Goal: Transaction & Acquisition: Download file/media

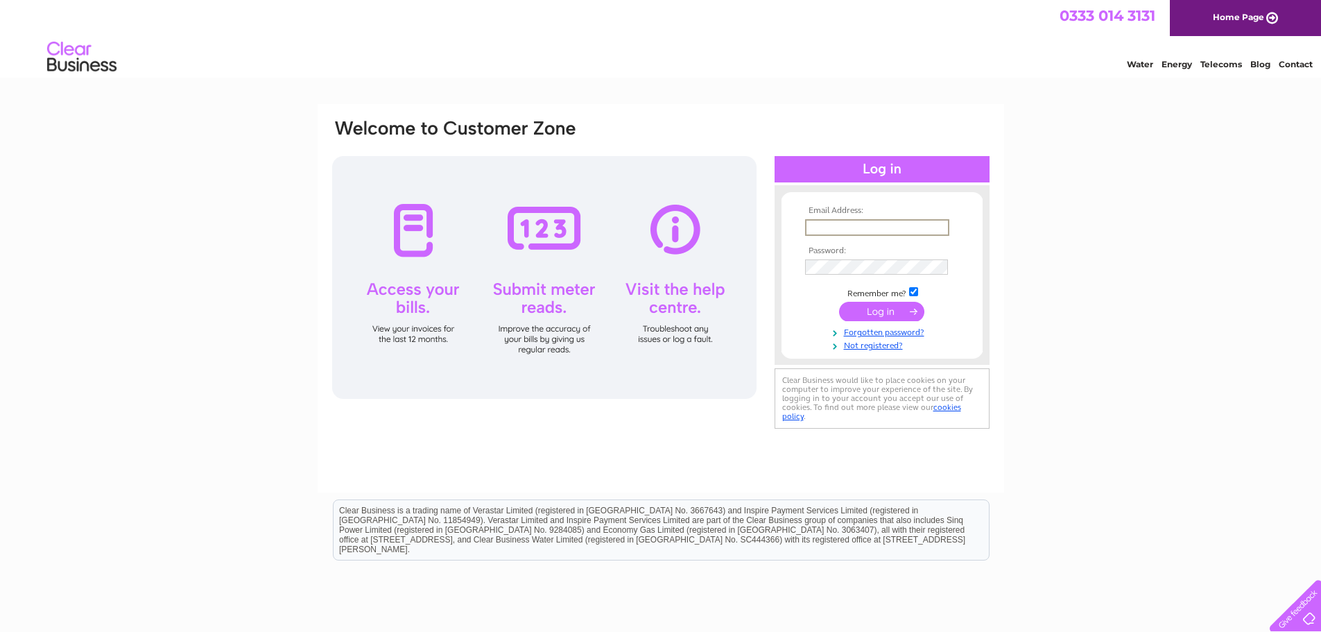
click at [893, 222] on input "text" at bounding box center [877, 227] width 144 height 17
type input "willie.smith@citycabs.co.uk"
click at [899, 307] on input "submit" at bounding box center [881, 309] width 85 height 19
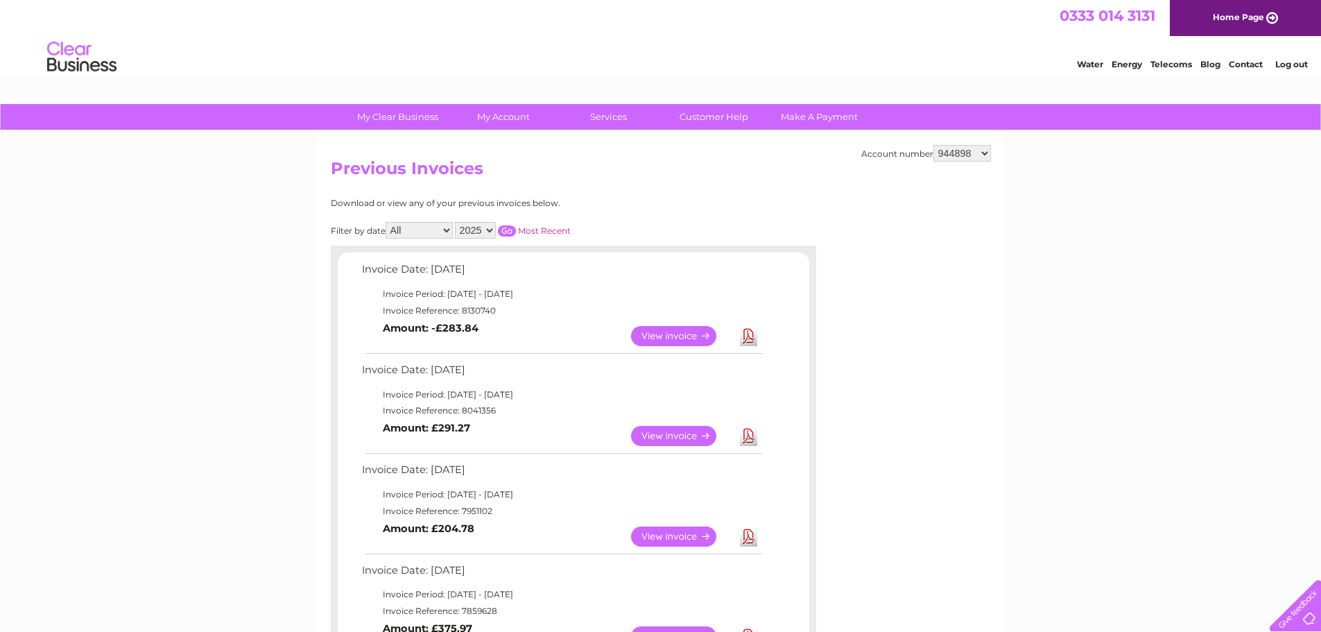
click at [748, 434] on link "Download" at bounding box center [748, 436] width 17 height 20
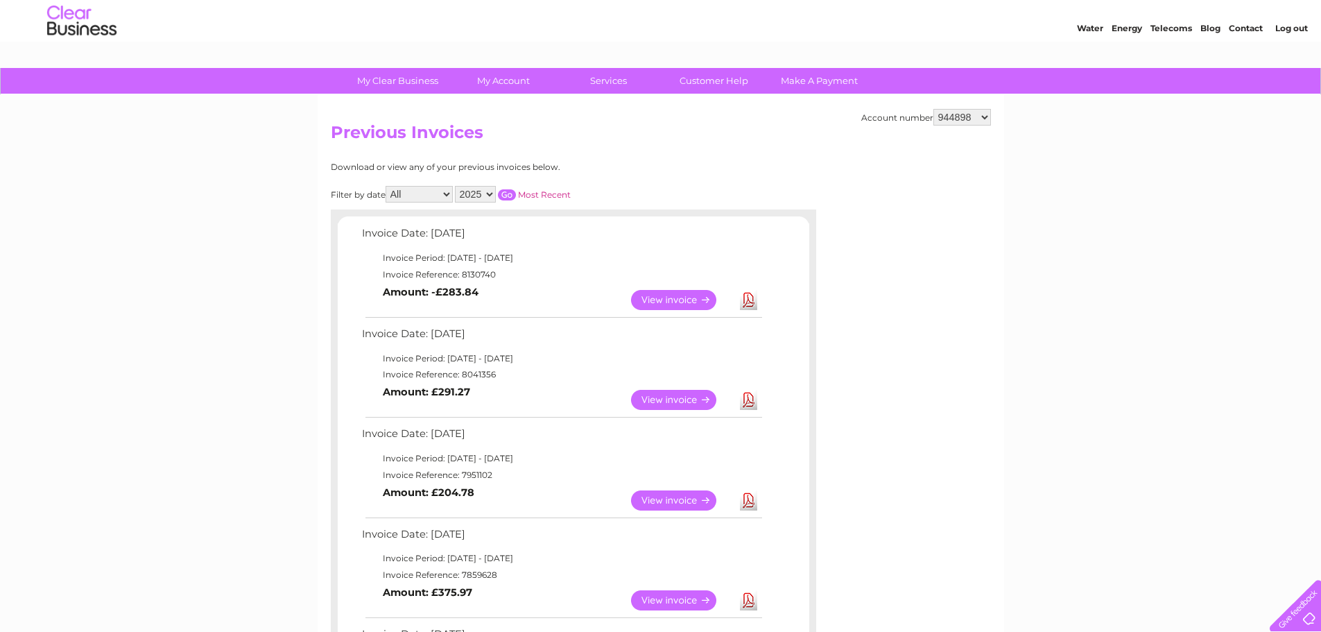
scroll to position [69, 0]
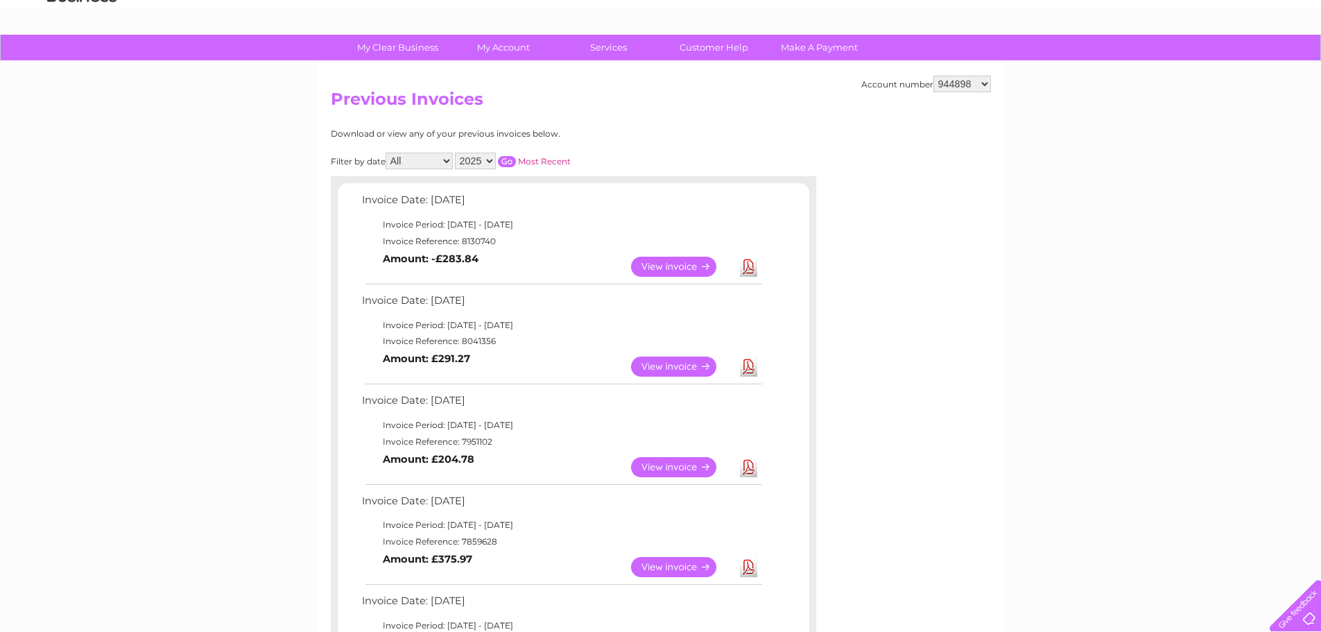
click at [963, 90] on select "944898 969677 1048255 1136734" at bounding box center [963, 84] width 58 height 17
select select "969677"
click at [934, 76] on select "944898 969677 1048255 1136734" at bounding box center [963, 84] width 58 height 17
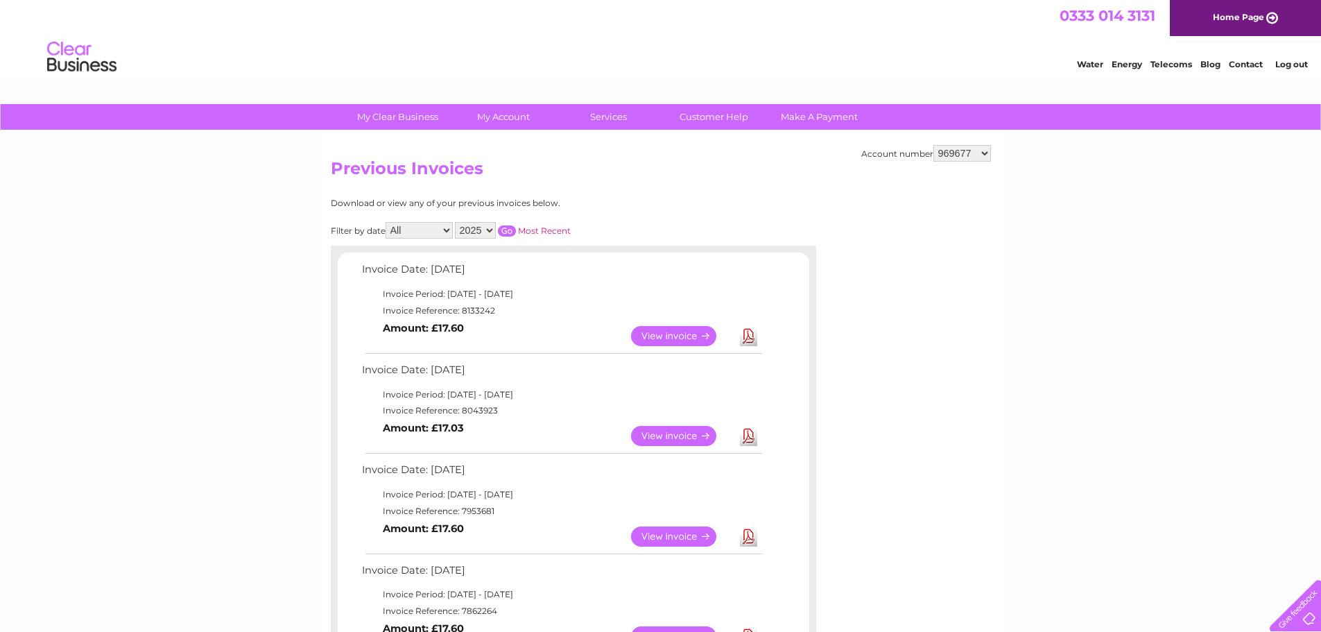
click at [741, 438] on link "Download" at bounding box center [748, 436] width 17 height 20
click at [965, 155] on select "944898 969677 1048255 1136734" at bounding box center [963, 153] width 58 height 17
click at [956, 153] on select "944898 969677 1048255 1136734" at bounding box center [963, 153] width 58 height 17
select select "1048255"
click at [934, 145] on select "944898 969677 1048255 1136734" at bounding box center [963, 153] width 58 height 17
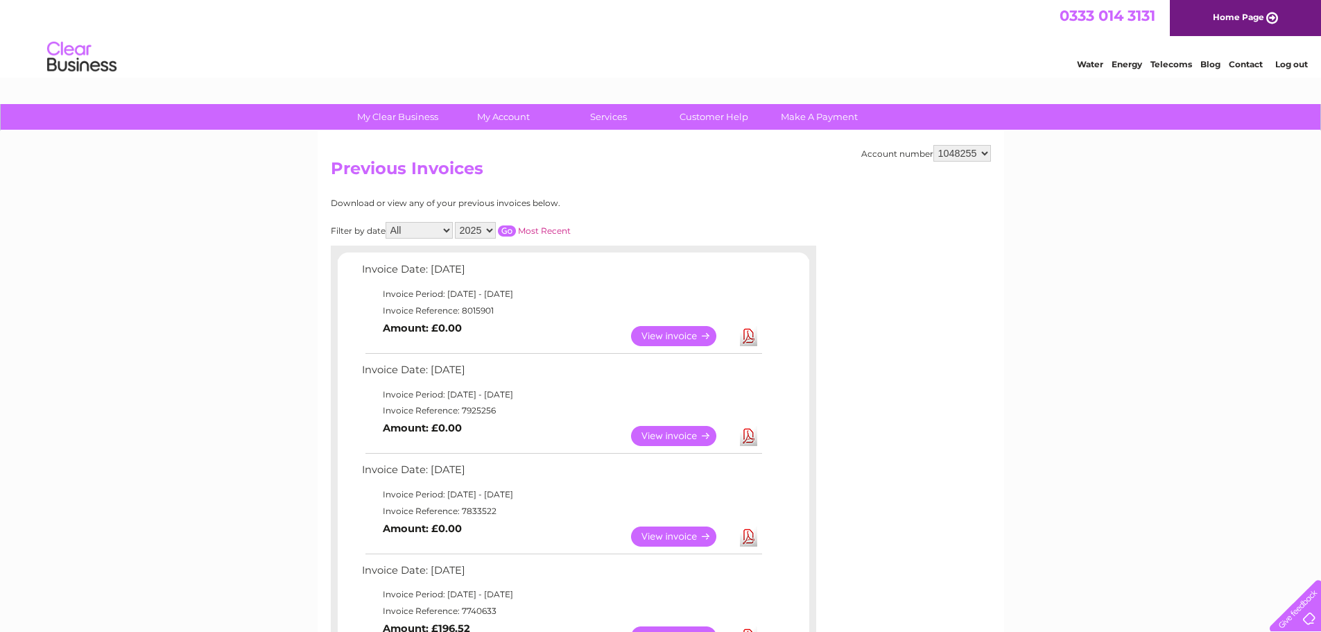
click at [941, 157] on select "944898 969677 1048255 1136734" at bounding box center [963, 153] width 58 height 17
select select "1136734"
click at [934, 145] on select "944898 969677 1048255 1136734" at bounding box center [963, 153] width 58 height 17
click at [746, 438] on link "Download" at bounding box center [748, 436] width 17 height 20
